Goal: Communication & Community: Answer question/provide support

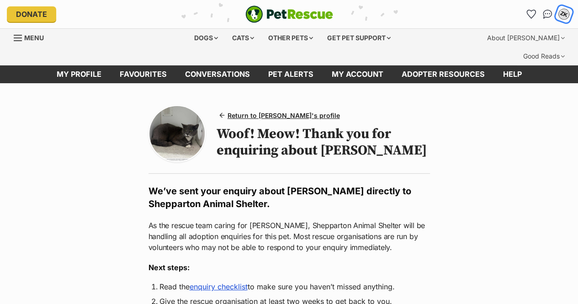
click at [561, 14] on div "ZK" at bounding box center [563, 14] width 12 height 12
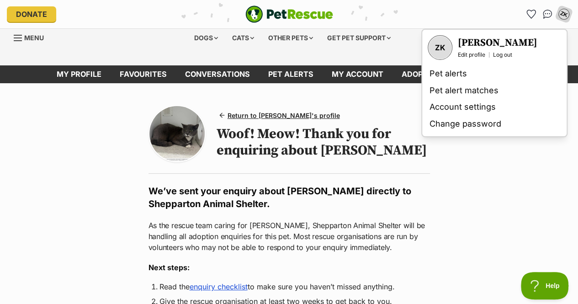
click at [466, 44] on h3 "[PERSON_NAME]" at bounding box center [496, 43] width 79 height 13
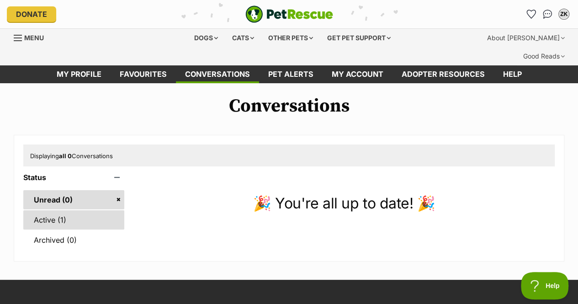
click at [54, 210] on link "Active (1)" at bounding box center [73, 219] width 101 height 19
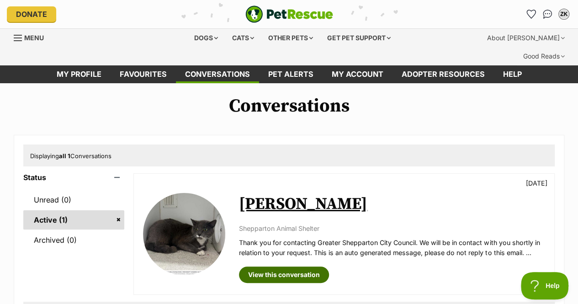
click at [275, 266] on link "View this conversation" at bounding box center [284, 274] width 90 height 16
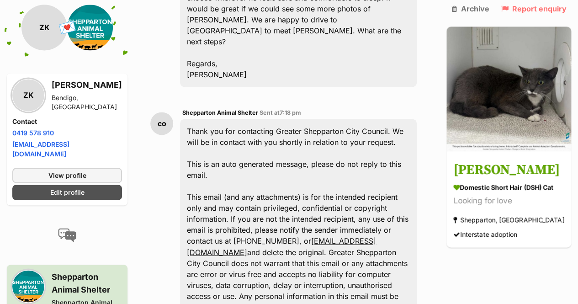
scroll to position [617, 0]
